Goal: Task Accomplishment & Management: Manage account settings

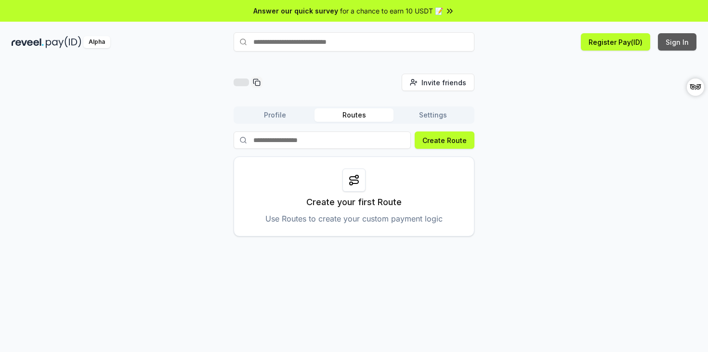
click at [687, 45] on button "Sign In" at bounding box center [677, 41] width 39 height 17
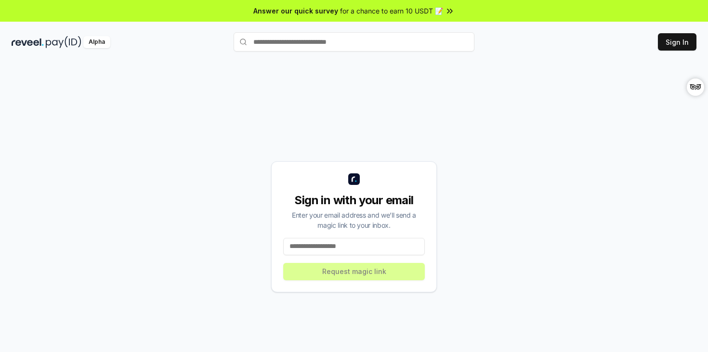
drag, startPoint x: 361, startPoint y: 243, endPoint x: 368, endPoint y: 241, distance: 7.0
click at [361, 244] on input at bounding box center [354, 246] width 142 height 17
click at [354, 243] on input at bounding box center [354, 246] width 142 height 17
click at [353, 243] on input at bounding box center [354, 246] width 142 height 17
paste input "**********"
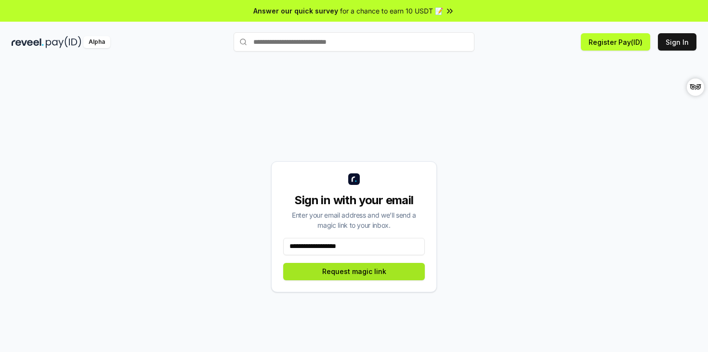
type input "**********"
drag, startPoint x: 362, startPoint y: 269, endPoint x: 391, endPoint y: 266, distance: 29.9
click at [362, 269] on button "Request magic link" at bounding box center [354, 271] width 142 height 17
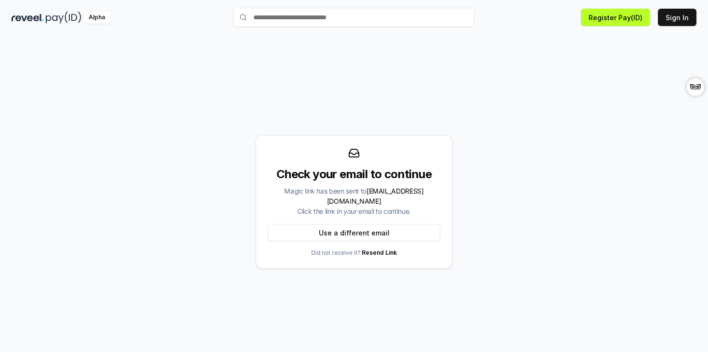
scroll to position [27, 0]
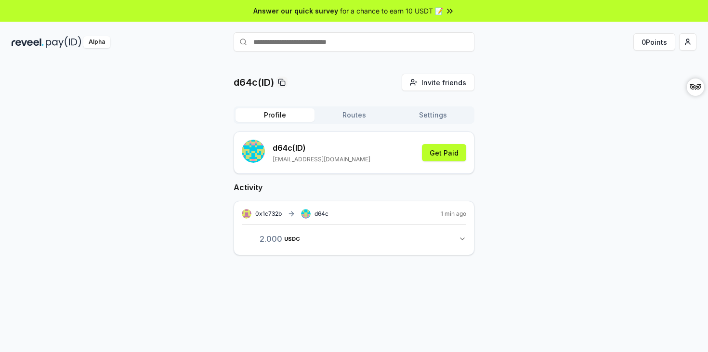
click at [524, 171] on div "d64c(ID) Invite friends Invite Profile Routes Settings d64c (ID) polyet212@gmai…" at bounding box center [354, 172] width 685 height 197
click at [463, 234] on button "2.000 USDC 2 USDC" at bounding box center [354, 239] width 224 height 16
click at [464, 235] on icon "button" at bounding box center [462, 239] width 8 height 8
click at [549, 225] on div "d64c(ID) Invite friends Invite Profile Routes Settings d64c (ID) polyet212@gmai…" at bounding box center [354, 172] width 685 height 197
click at [370, 118] on button "Routes" at bounding box center [353, 114] width 79 height 13
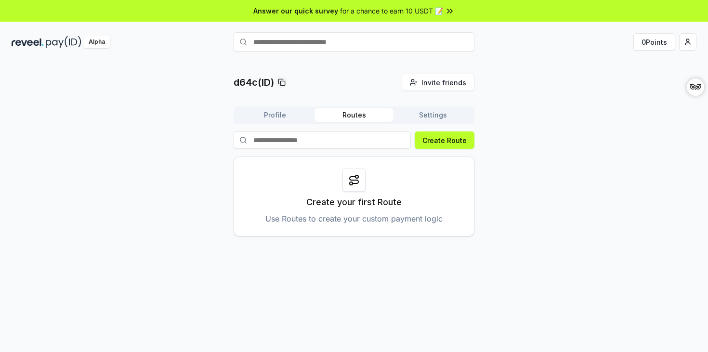
click at [502, 157] on div "d64c(ID) Invite friends Invite Profile Routes Settings Create Route Create your…" at bounding box center [354, 155] width 685 height 163
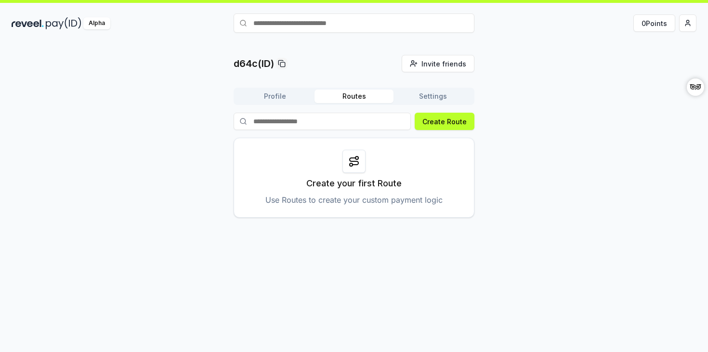
scroll to position [26, 0]
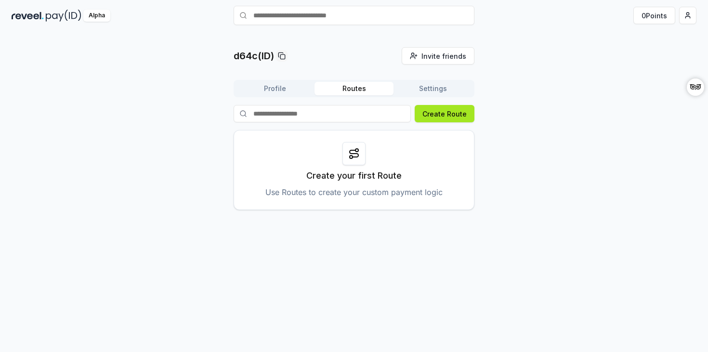
click at [450, 116] on button "Create Route" at bounding box center [445, 113] width 60 height 17
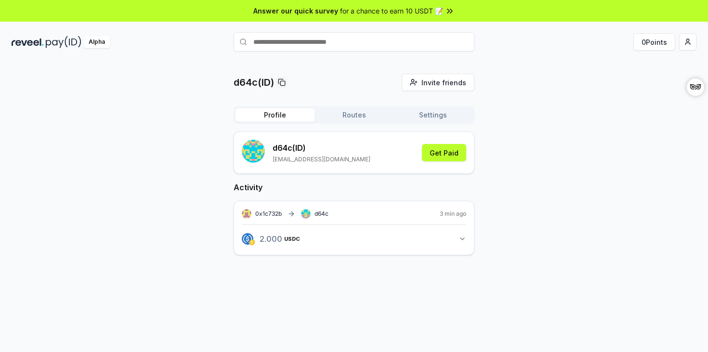
click at [462, 240] on icon "button" at bounding box center [462, 239] width 4 height 2
click at [551, 130] on div "d64c(ID) Invite friends Invite Profile Routes Settings d64c (ID) polyet212@gmai…" at bounding box center [354, 191] width 685 height 234
click at [442, 148] on button "Get Paid" at bounding box center [444, 152] width 44 height 17
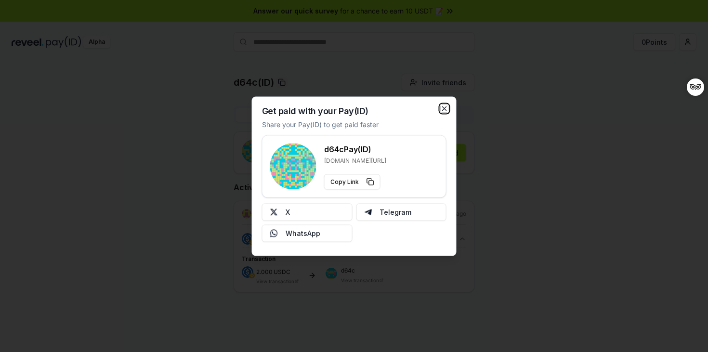
click at [444, 108] on icon "button" at bounding box center [445, 108] width 8 height 8
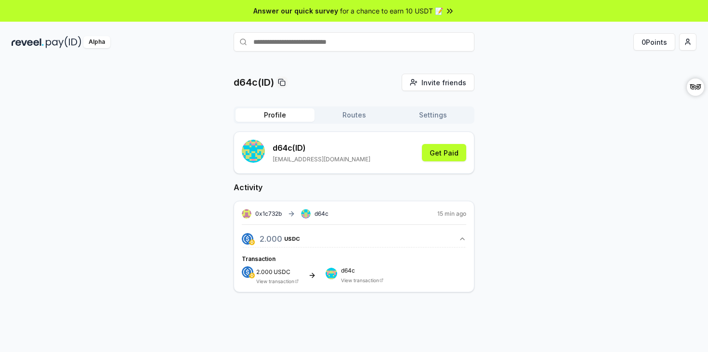
click at [527, 91] on div "d64c(ID) Invite friends Invite Profile Routes Settings d64c (ID) polyet212@gmai…" at bounding box center [354, 191] width 685 height 234
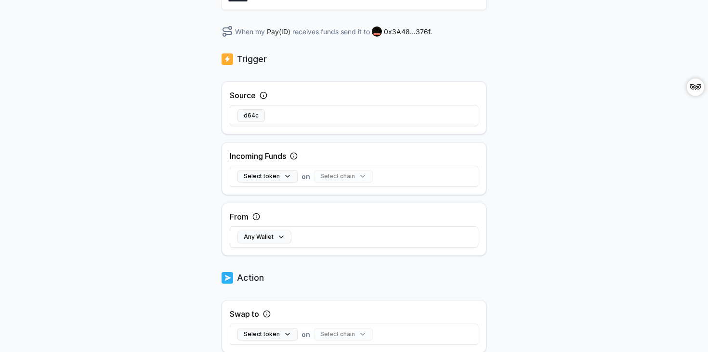
scroll to position [154, 0]
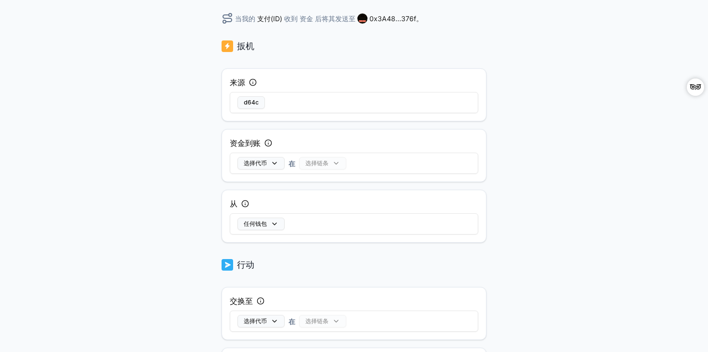
click at [546, 118] on div "后退 创建路线 ******** 当我的 支付(ID) 收到 资金 后将其发送至 0x3A48...376f 。 扳机 来源 d64c 资金到账 选择代币 在…" at bounding box center [354, 63] width 708 height 325
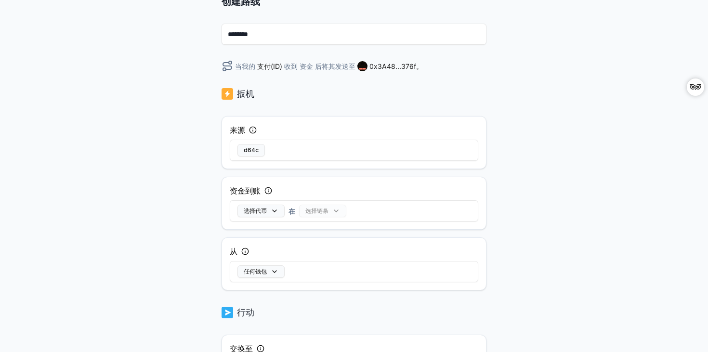
scroll to position [106, 0]
click at [505, 85] on div "后退 创建路线 ******** 当我的 支付(ID) 收到 资金 后将其发送至 0x3A48...376f 。 扳机 来源 d64c 资金到账 选择代币 在…" at bounding box center [354, 110] width 708 height 325
click at [269, 209] on button "选择代币" at bounding box center [260, 210] width 47 height 13
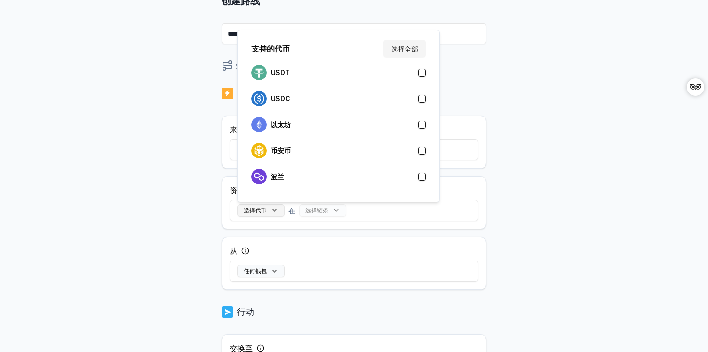
click at [269, 209] on button "选择代币" at bounding box center [260, 210] width 47 height 13
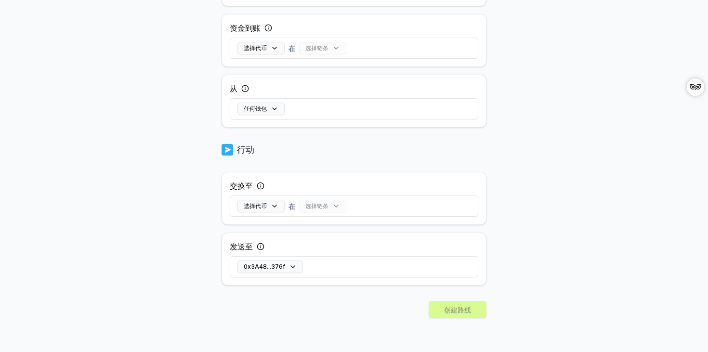
scroll to position [0, 0]
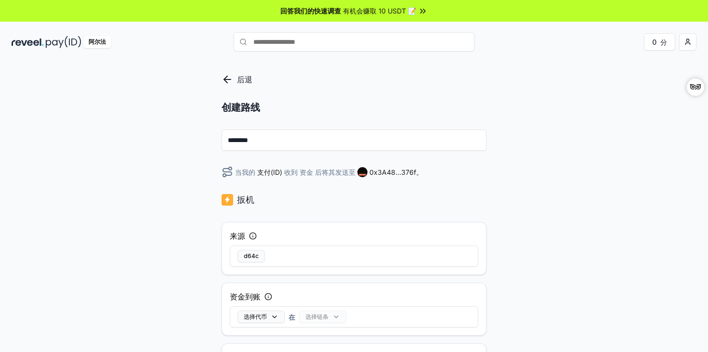
click at [316, 9] on font "回答我们的快速调查" at bounding box center [310, 11] width 61 height 8
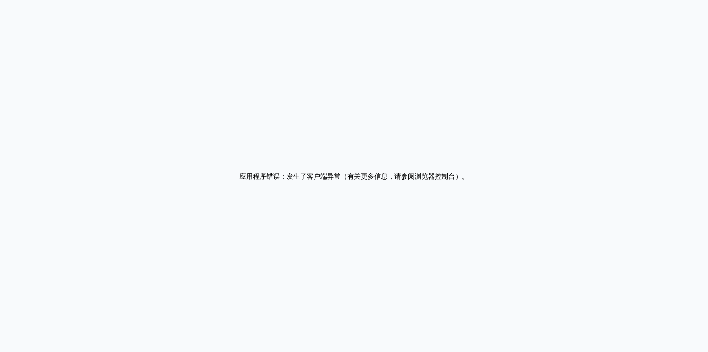
click at [384, 50] on div "应用程序错误：发生了客户端异常（有关更多信息，请参阅浏览器控制台） 。" at bounding box center [354, 176] width 708 height 352
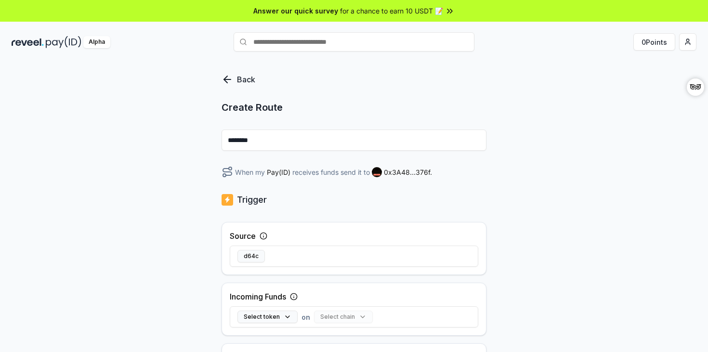
click at [521, 86] on div "Back Create Route ******** When my Pay(ID) receives funds send it to 0x3A48...3…" at bounding box center [354, 216] width 708 height 325
drag, startPoint x: 229, startPoint y: 77, endPoint x: 238, endPoint y: 78, distance: 9.8
click at [228, 77] on icon at bounding box center [227, 80] width 12 height 12
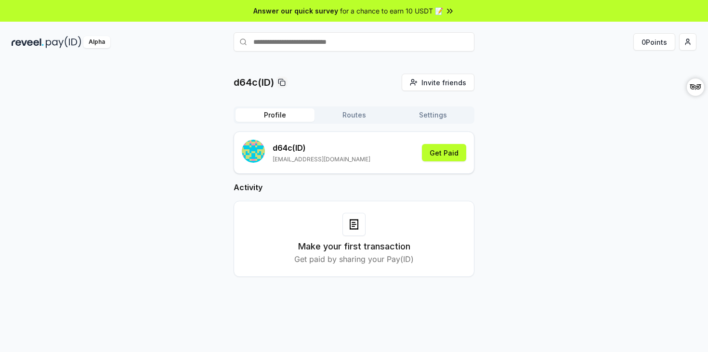
click at [277, 112] on button "Profile" at bounding box center [274, 114] width 79 height 13
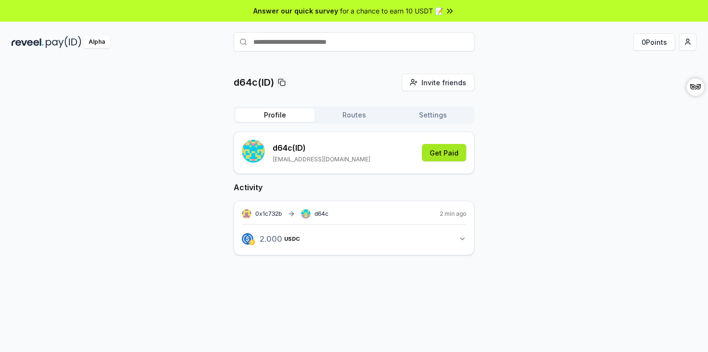
click at [444, 151] on button "Get Paid" at bounding box center [444, 152] width 44 height 17
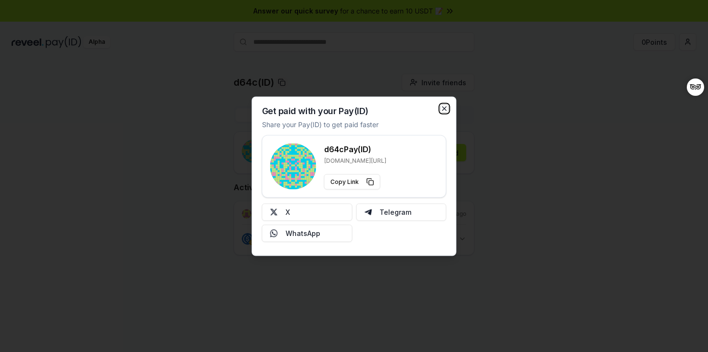
click at [442, 110] on icon "button" at bounding box center [444, 108] width 4 height 4
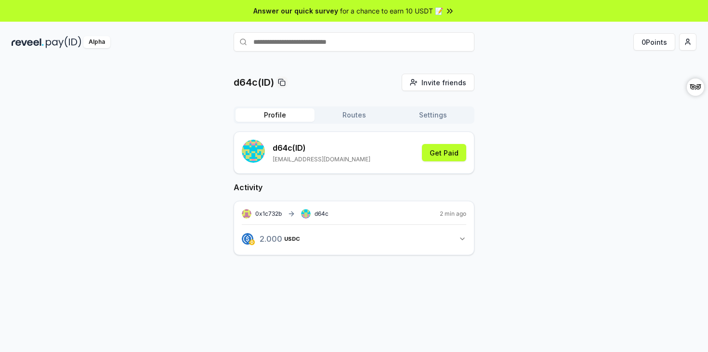
click at [532, 118] on div "d64c(ID) Invite friends Invite Profile Routes Settings d64c (ID) polyet212@gmai…" at bounding box center [354, 172] width 685 height 197
click at [535, 107] on div "d64c(ID) Invite friends Invite Profile Routes Settings d64c (ID) polyet212@gmai…" at bounding box center [354, 172] width 685 height 197
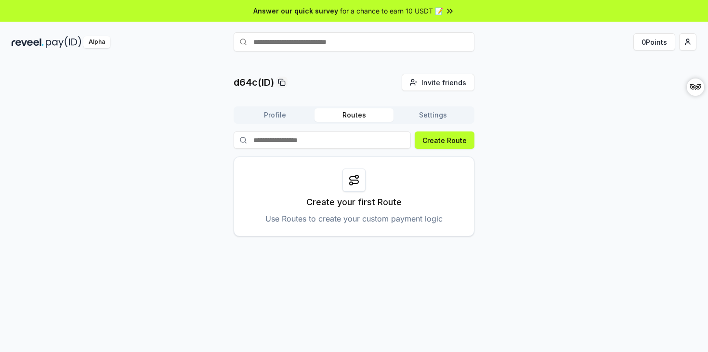
click at [347, 116] on button "Routes" at bounding box center [353, 114] width 79 height 13
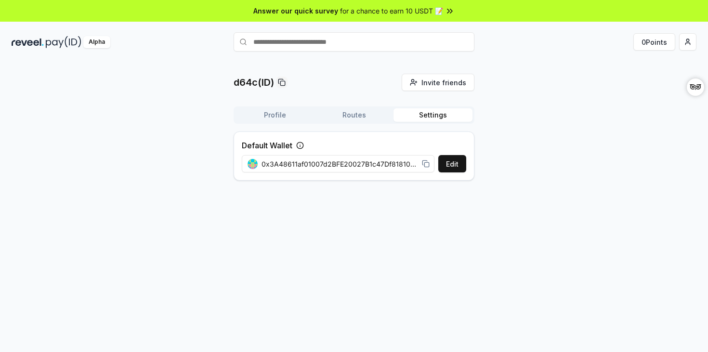
click at [430, 114] on button "Settings" at bounding box center [432, 114] width 79 height 13
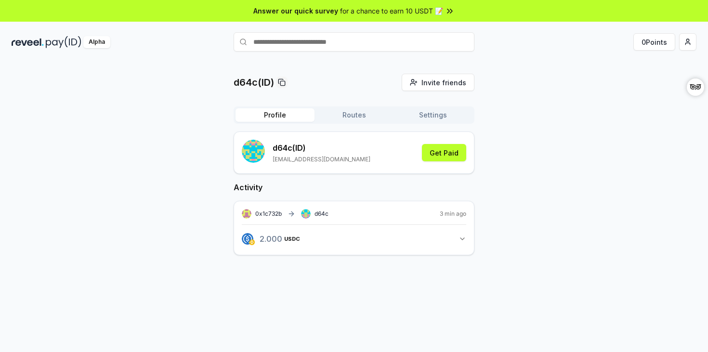
click at [287, 115] on button "Profile" at bounding box center [274, 114] width 79 height 13
click at [597, 174] on div "d64c(ID) Invite friends Invite Profile Routes Settings d64c (ID) polyet212@gmai…" at bounding box center [354, 327] width 685 height 507
